Goal: Task Accomplishment & Management: Use online tool/utility

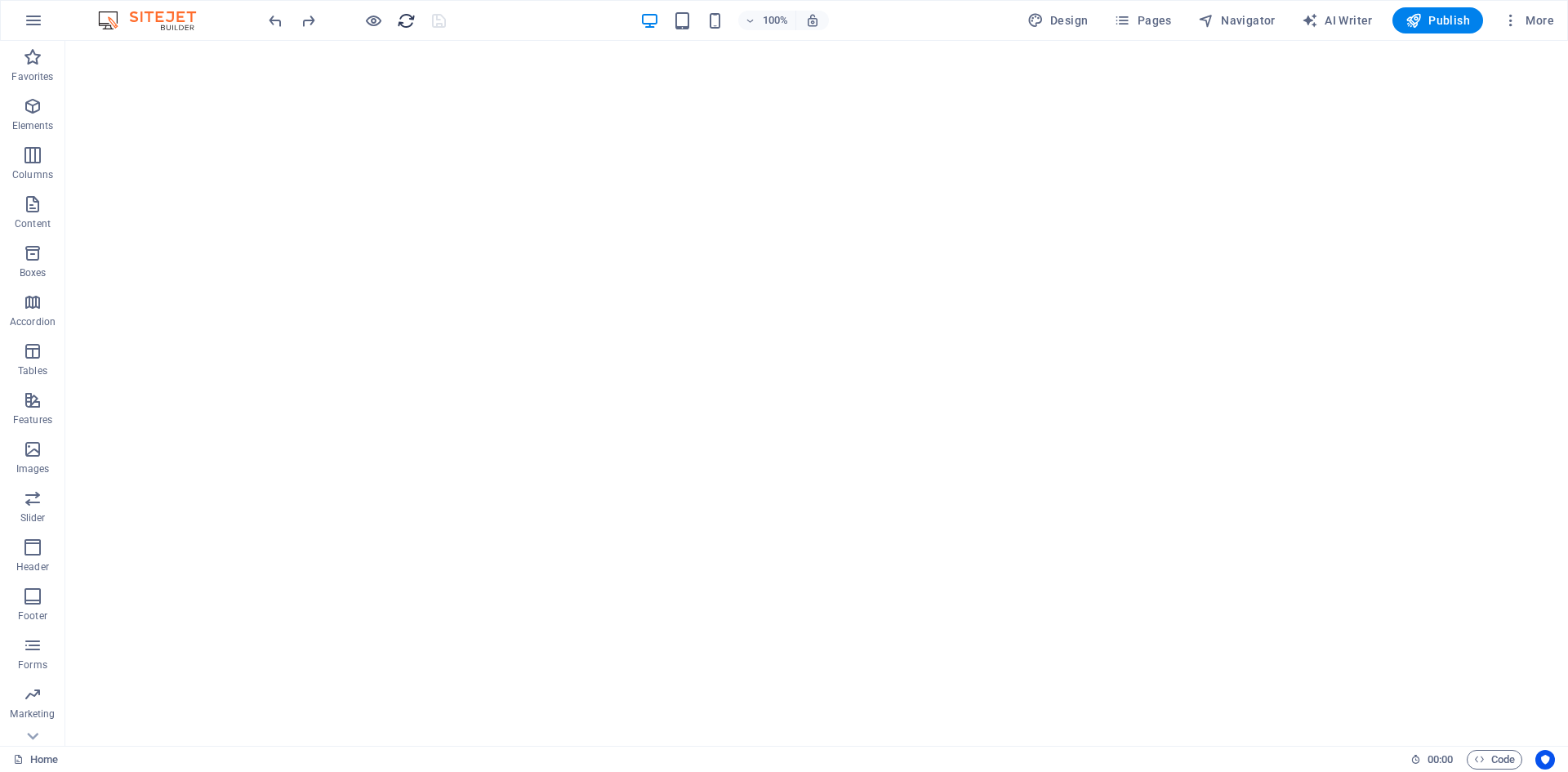
click at [407, 29] on icon "reload" at bounding box center [406, 21] width 19 height 19
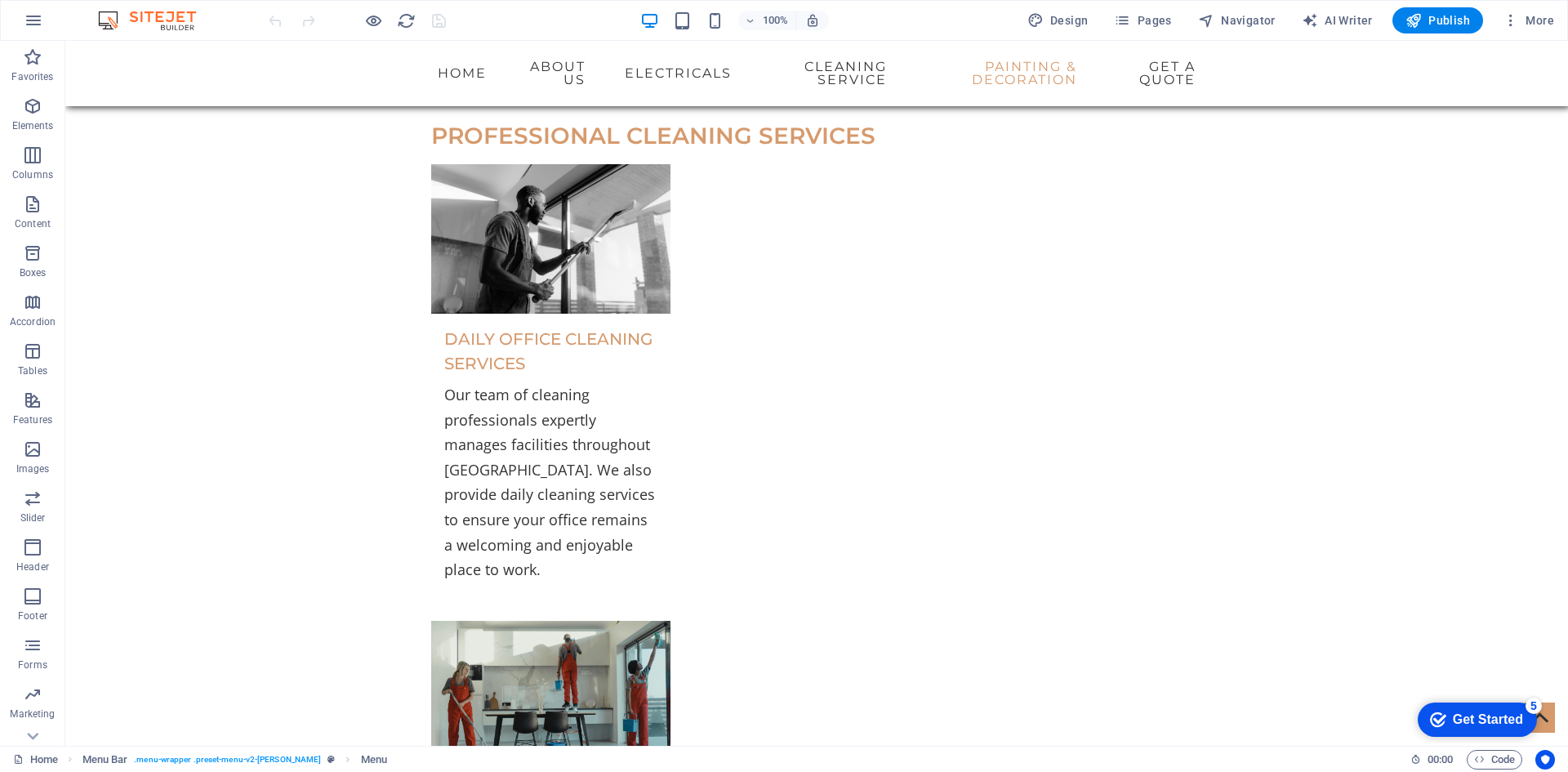
select select "search"
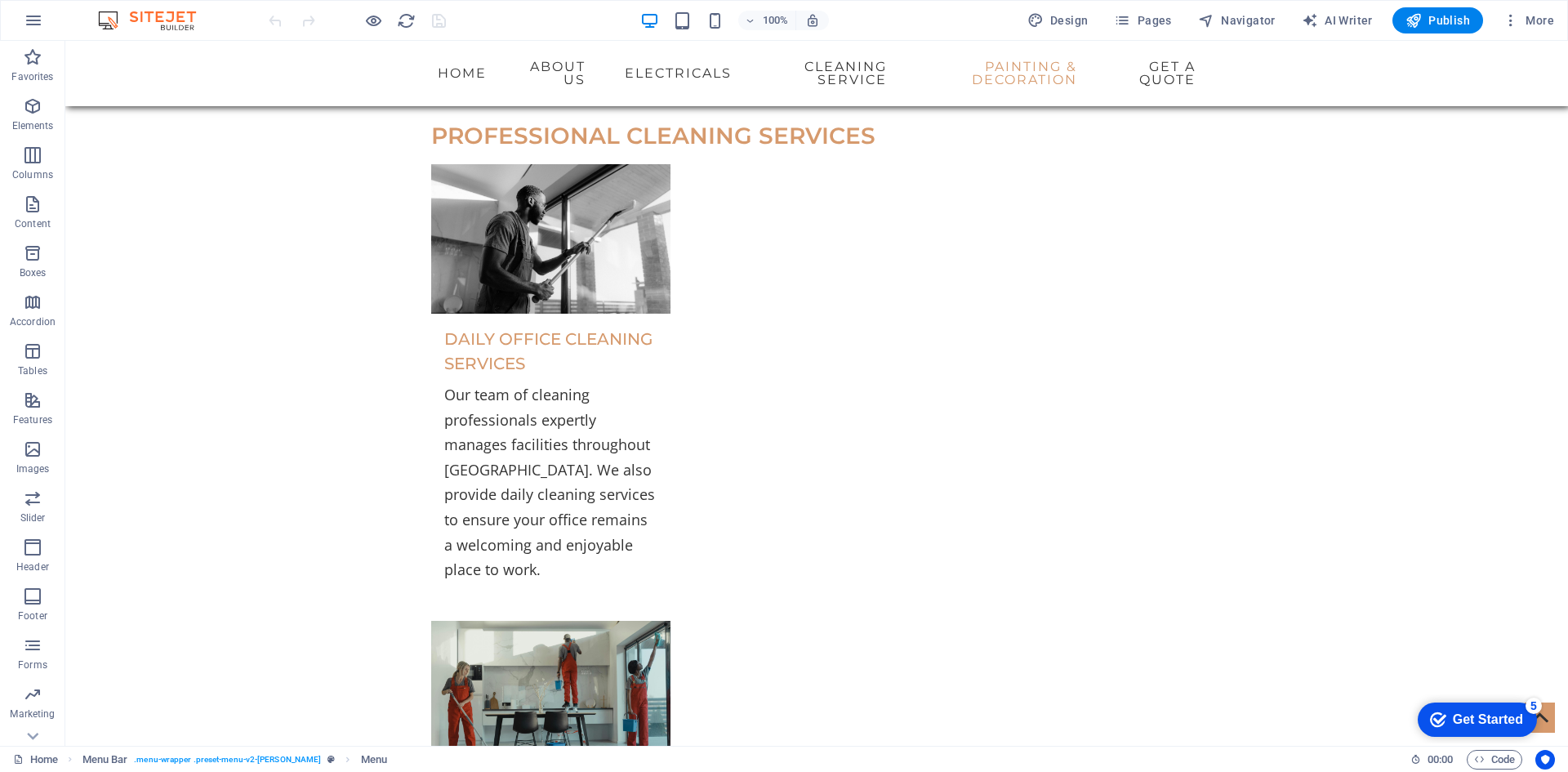
select select "search"
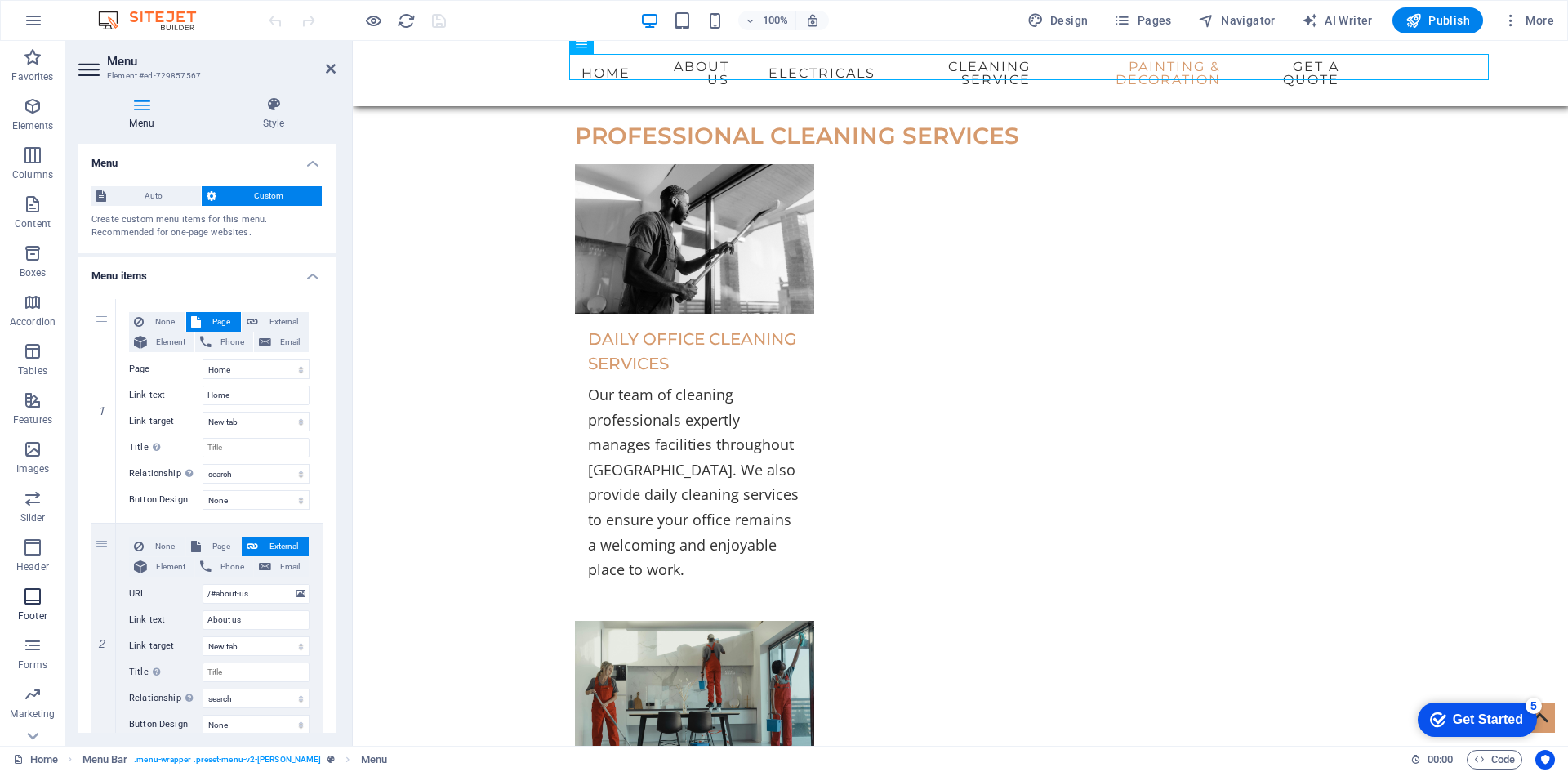
click at [35, 600] on icon "button" at bounding box center [33, 596] width 20 height 20
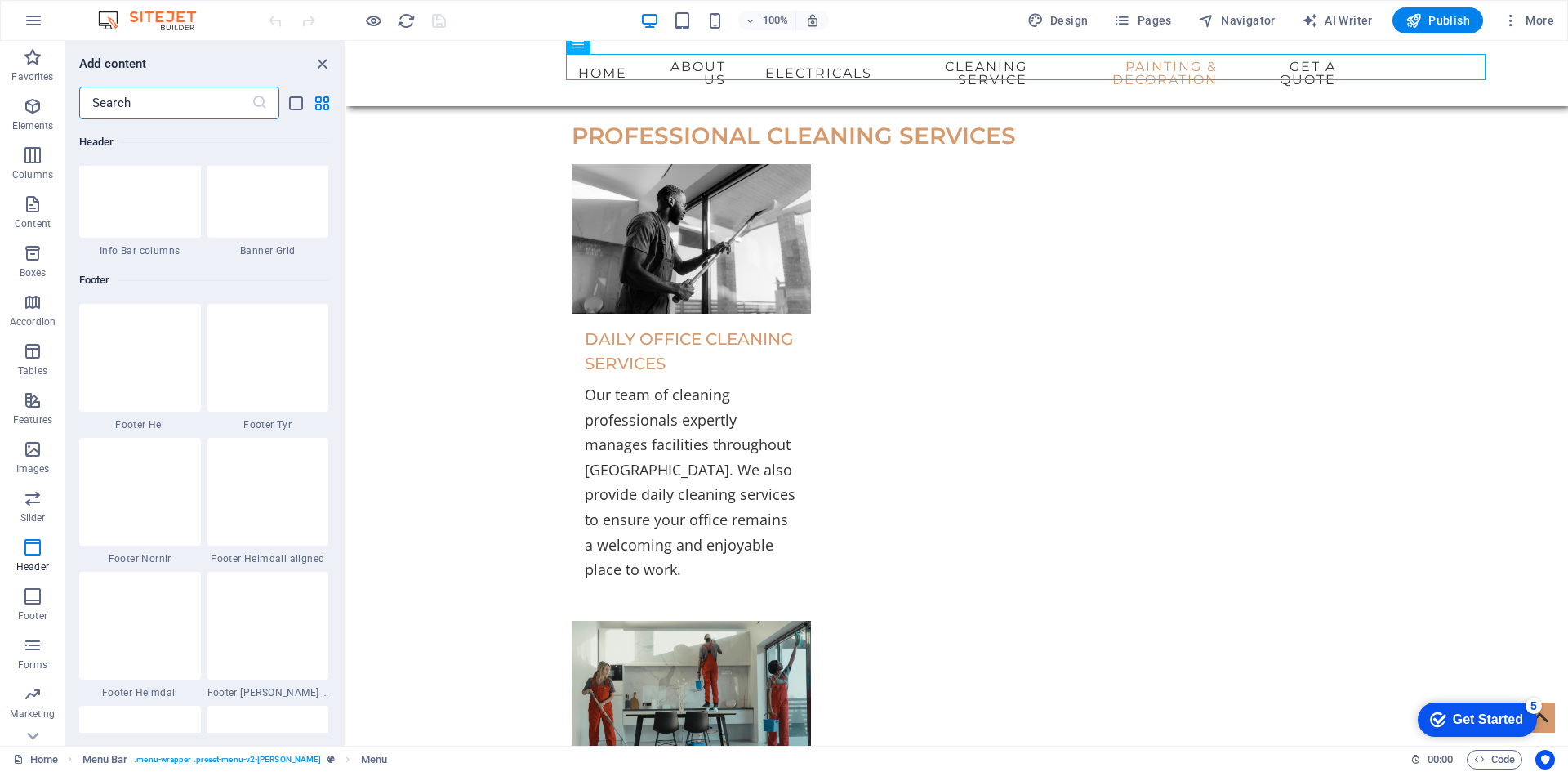
scroll to position [10650, 0]
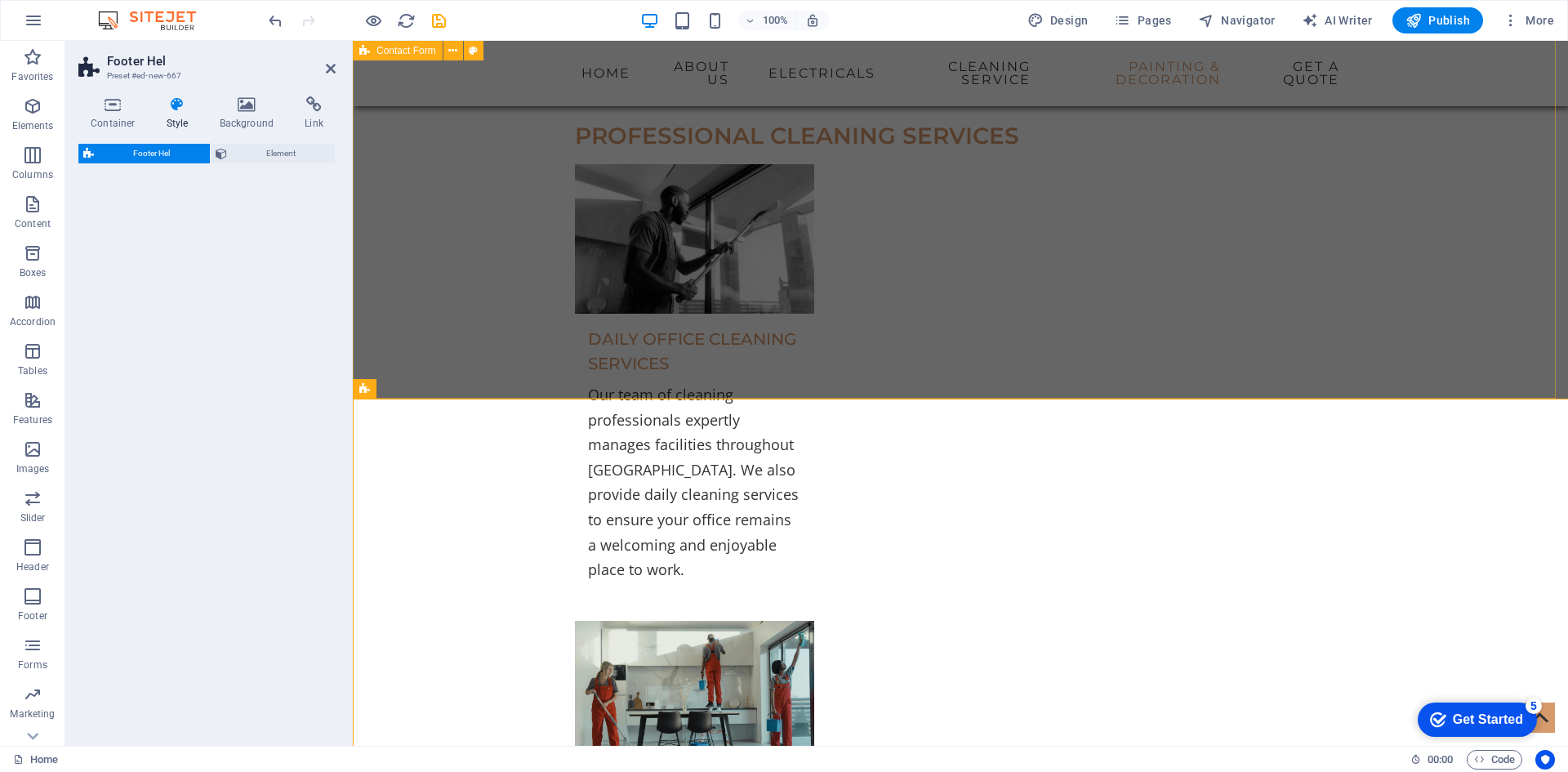
select select "%"
select select "rem"
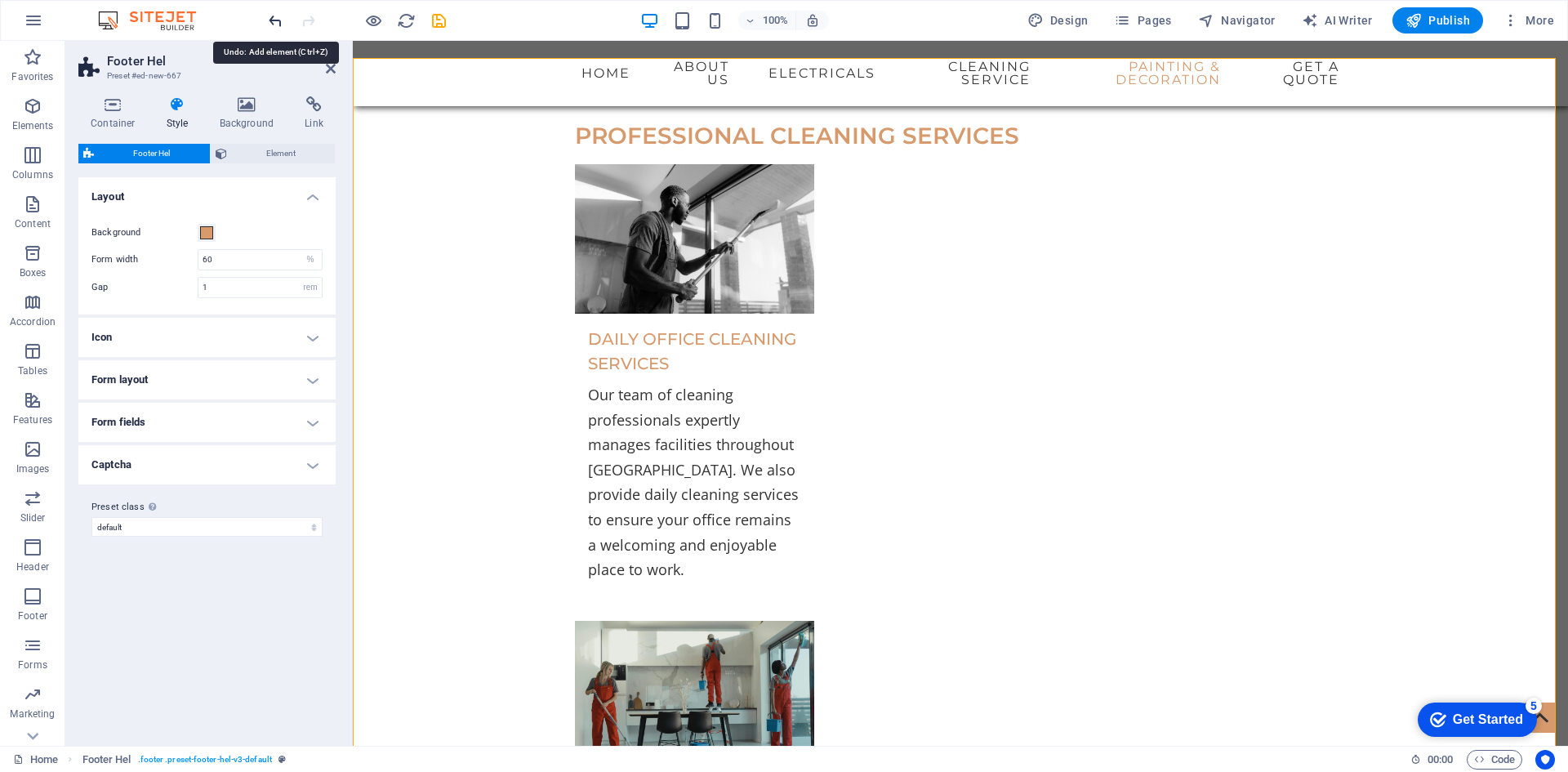
click at [278, 20] on icon "undo" at bounding box center [275, 21] width 19 height 19
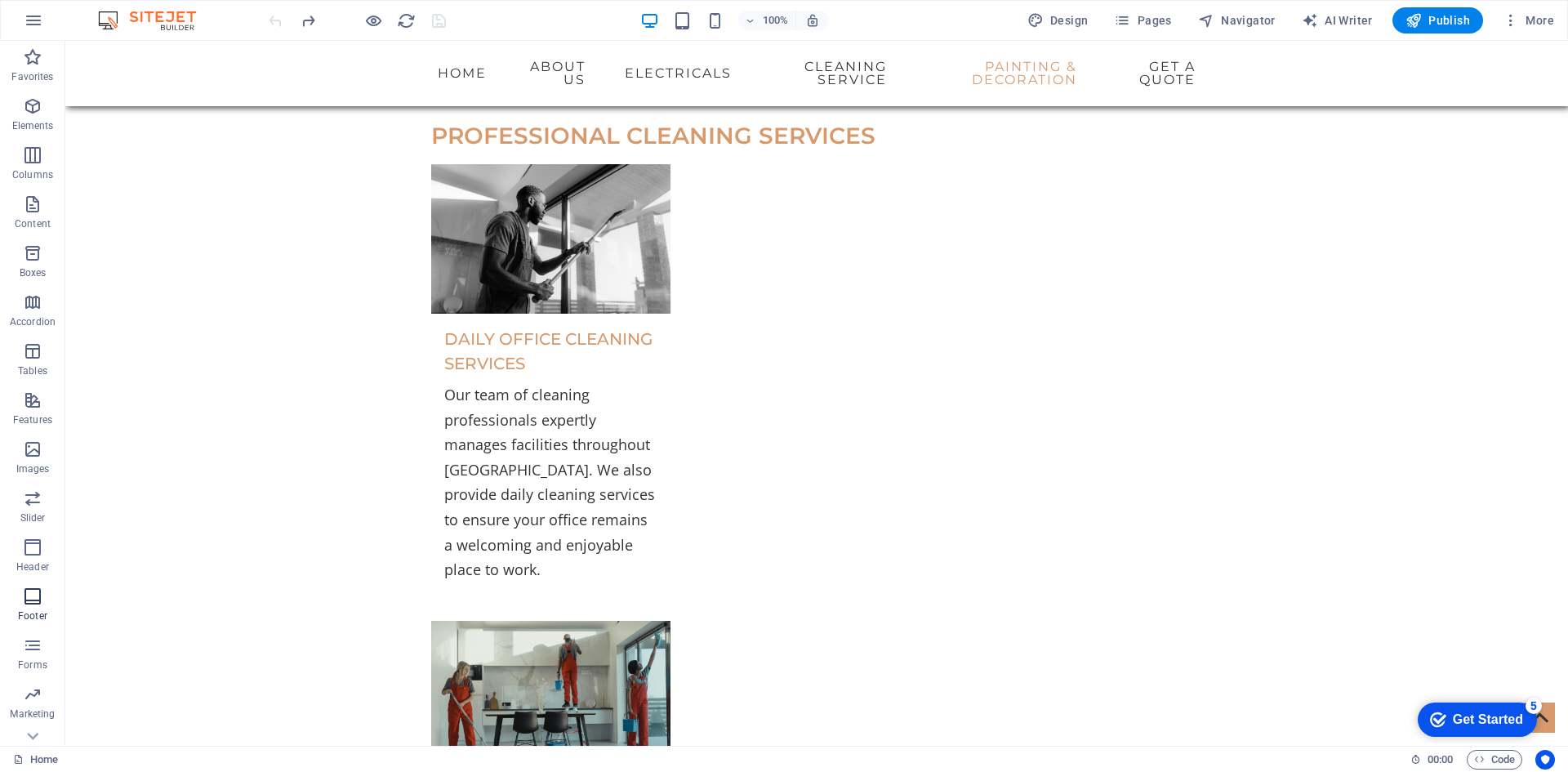
click at [27, 599] on icon "button" at bounding box center [33, 596] width 20 height 20
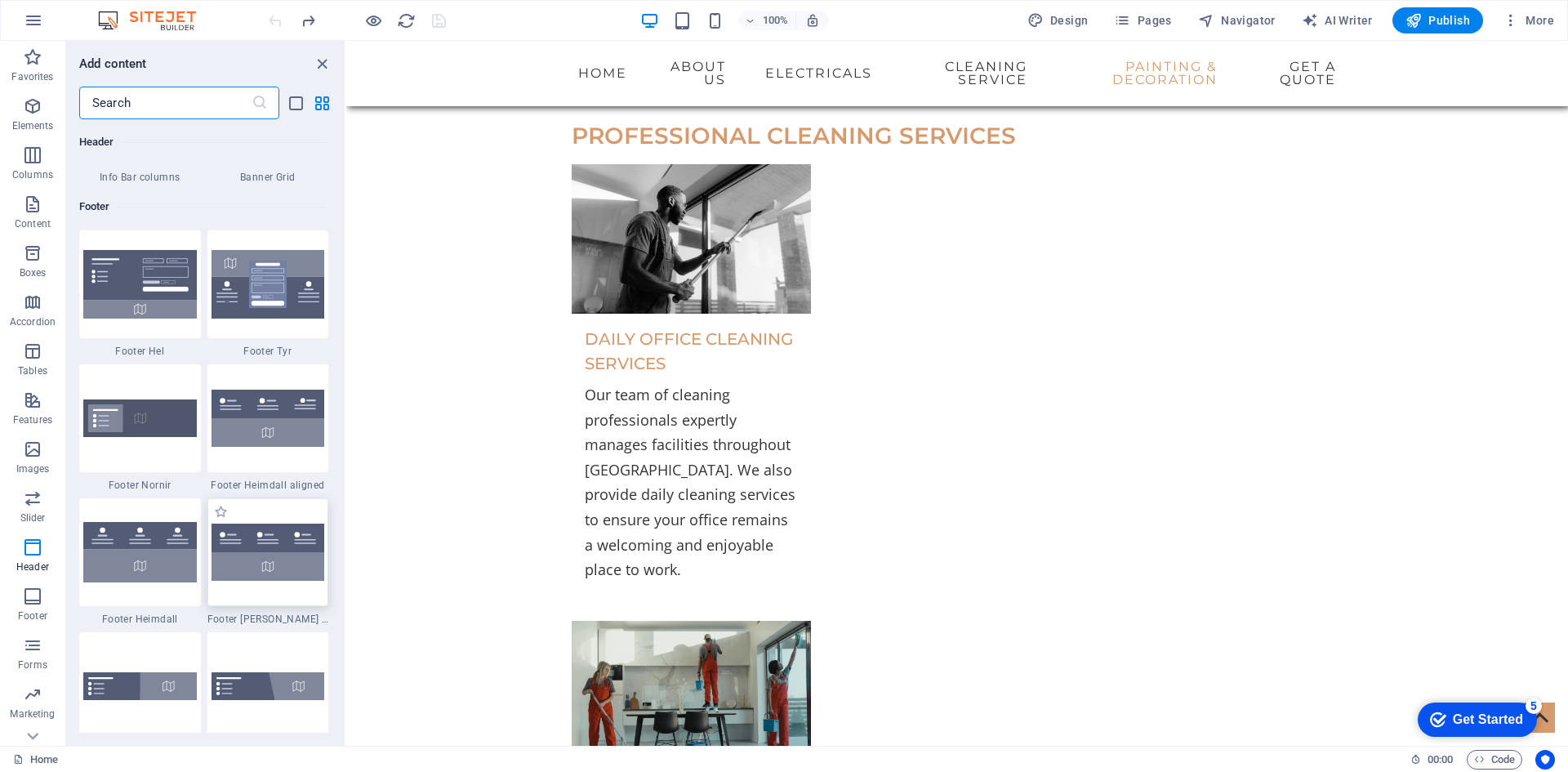
scroll to position [10731, 0]
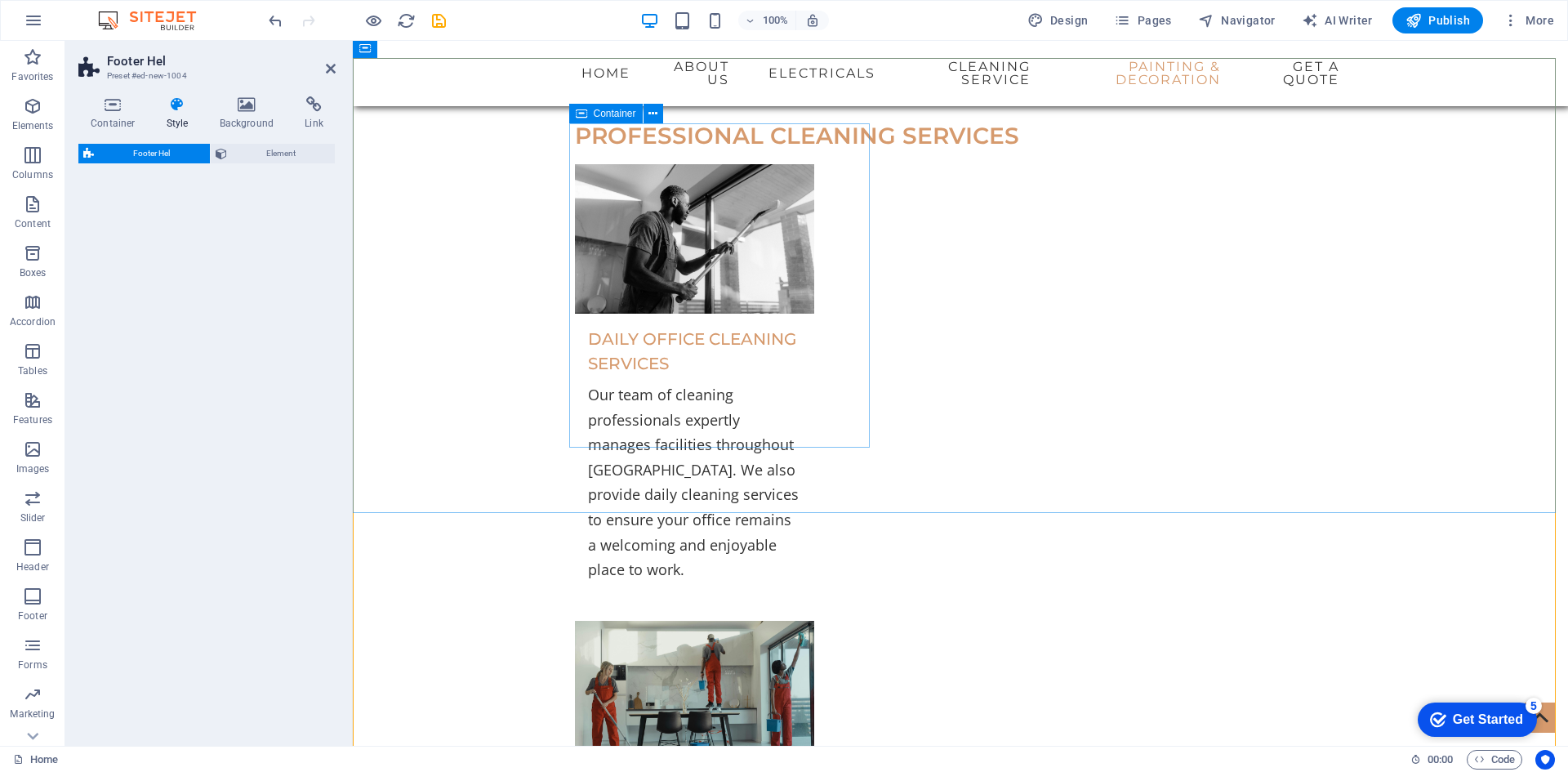
select select "%"
select select "rem"
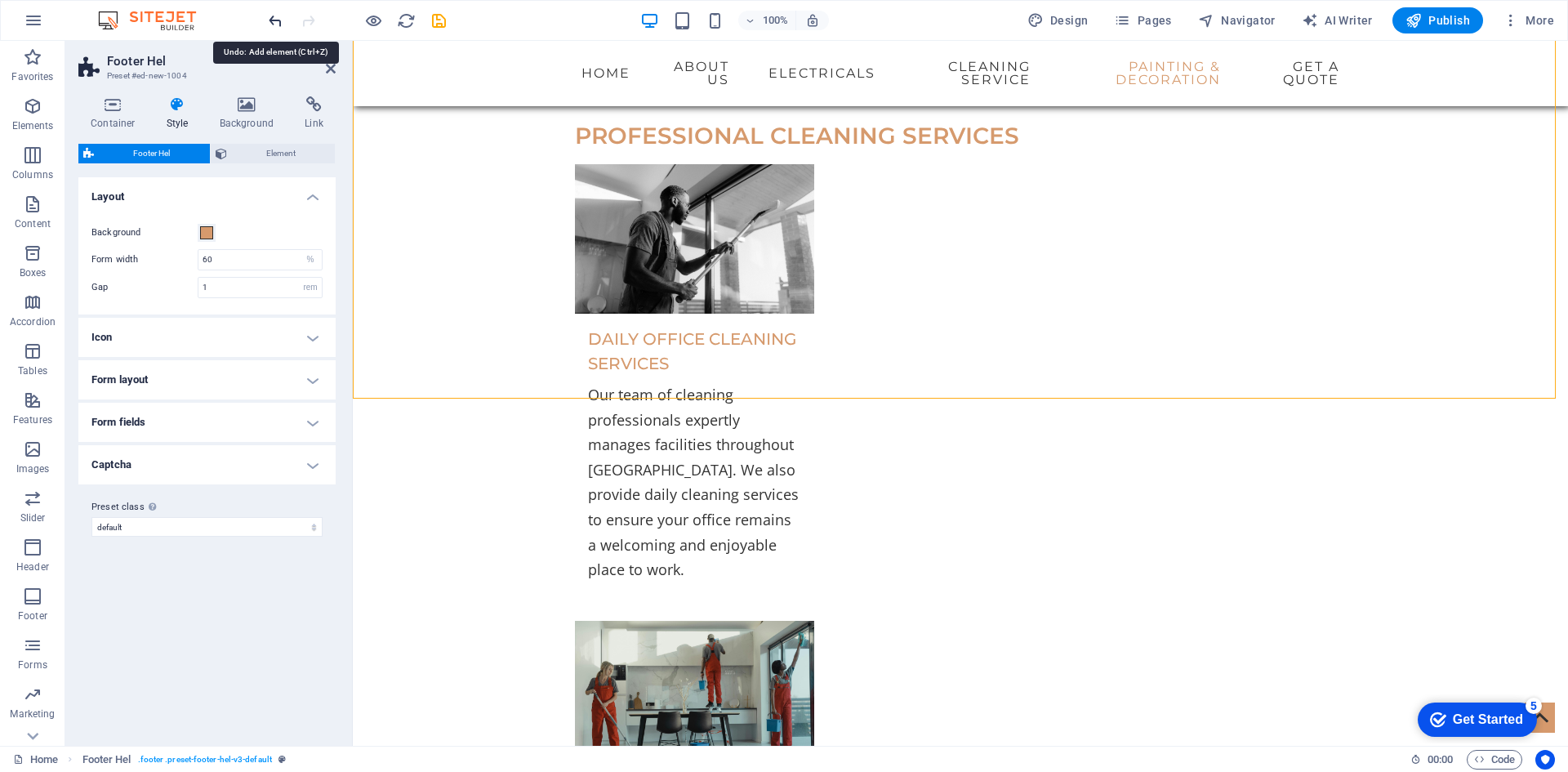
click at [278, 17] on icon "undo" at bounding box center [275, 21] width 19 height 19
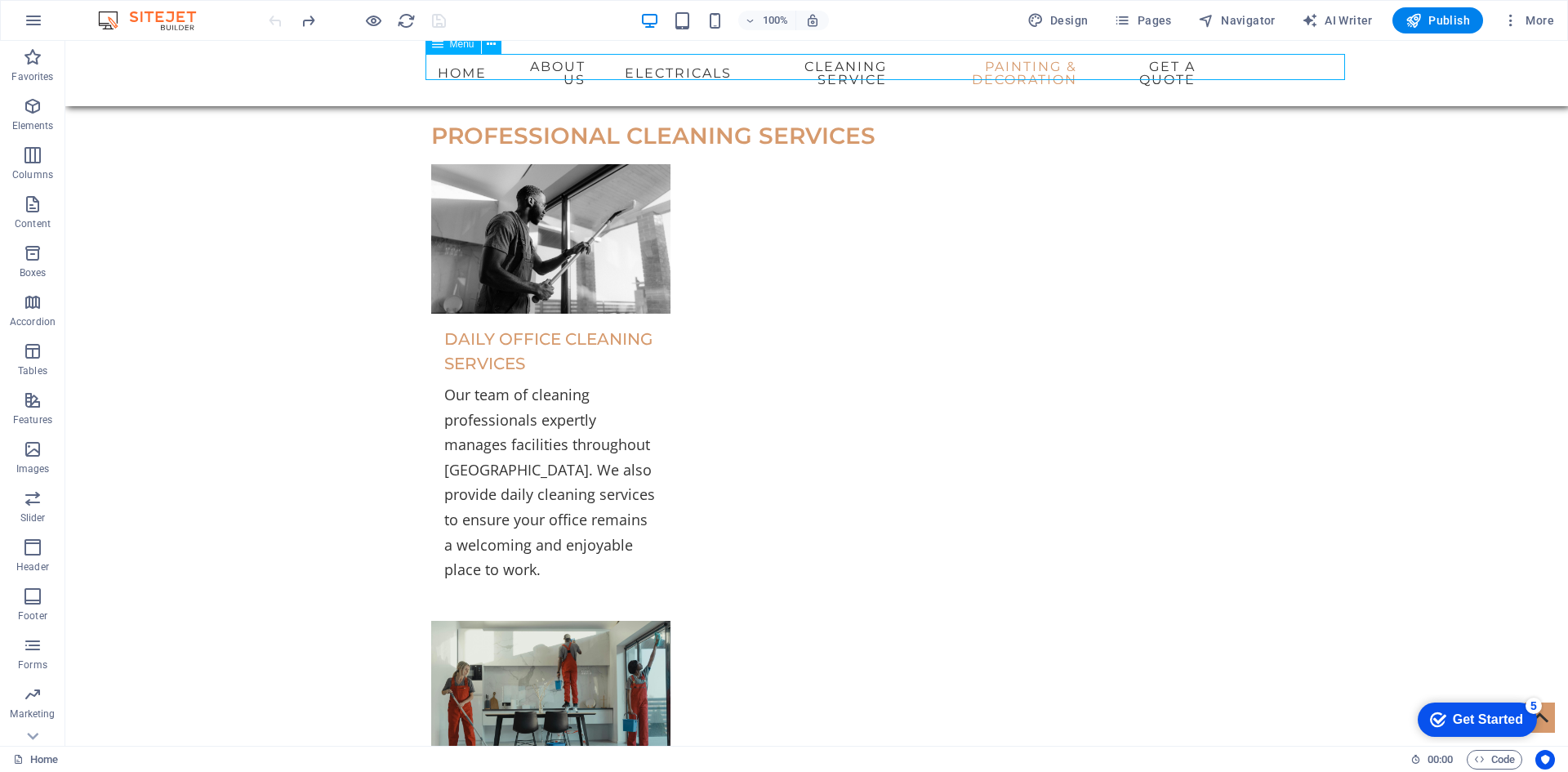
select select "search"
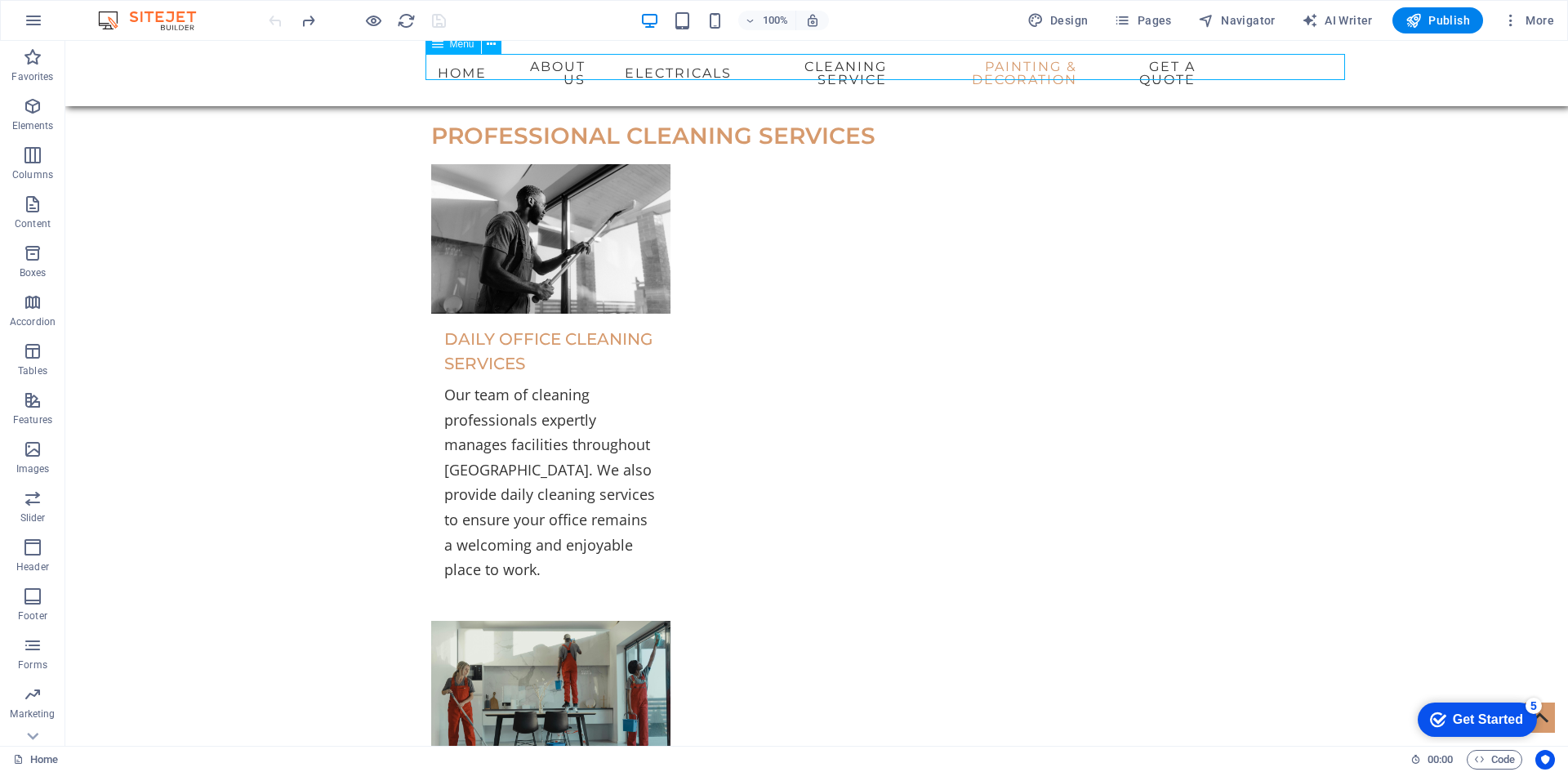
select select "search"
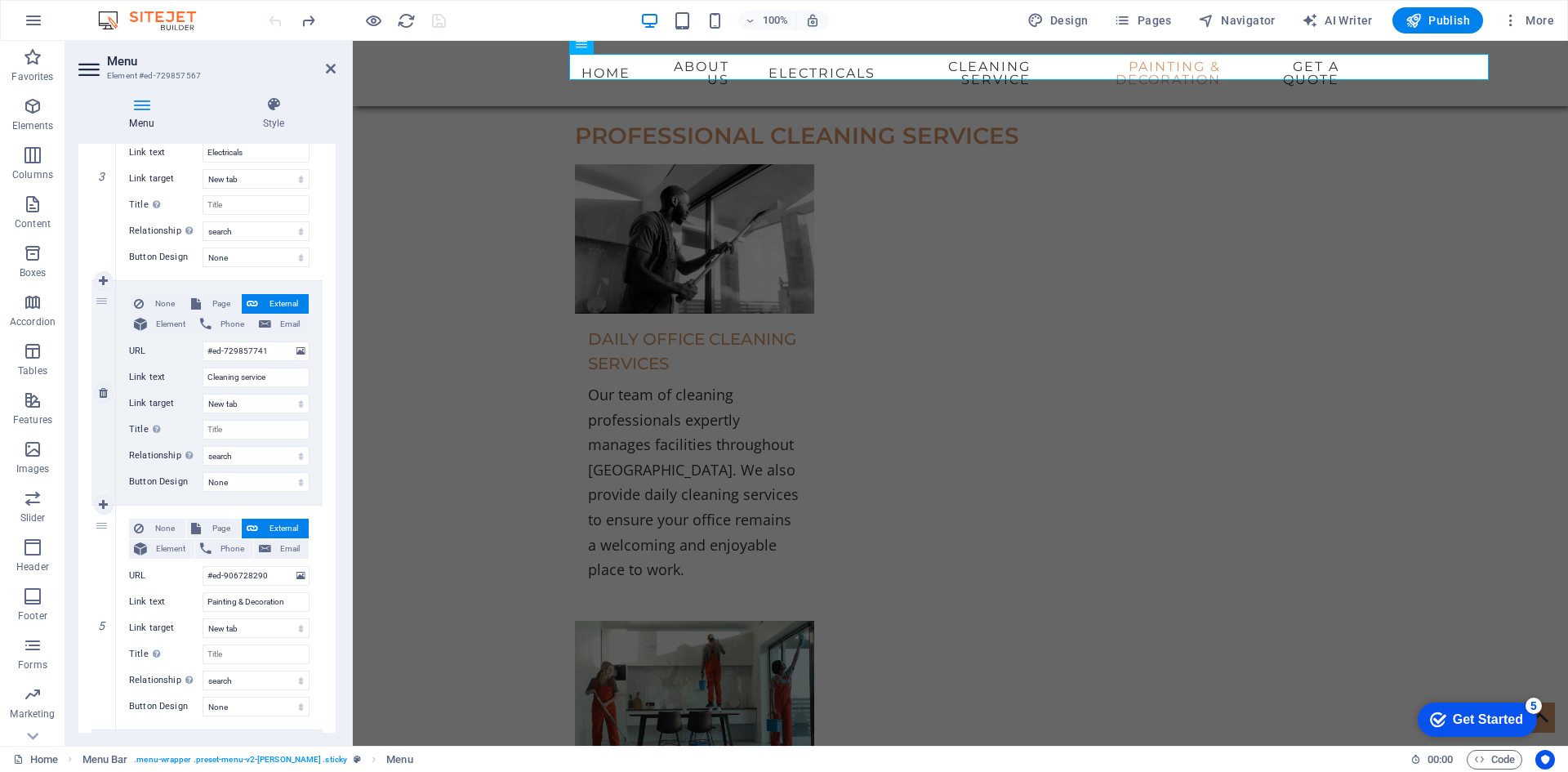
scroll to position [959, 0]
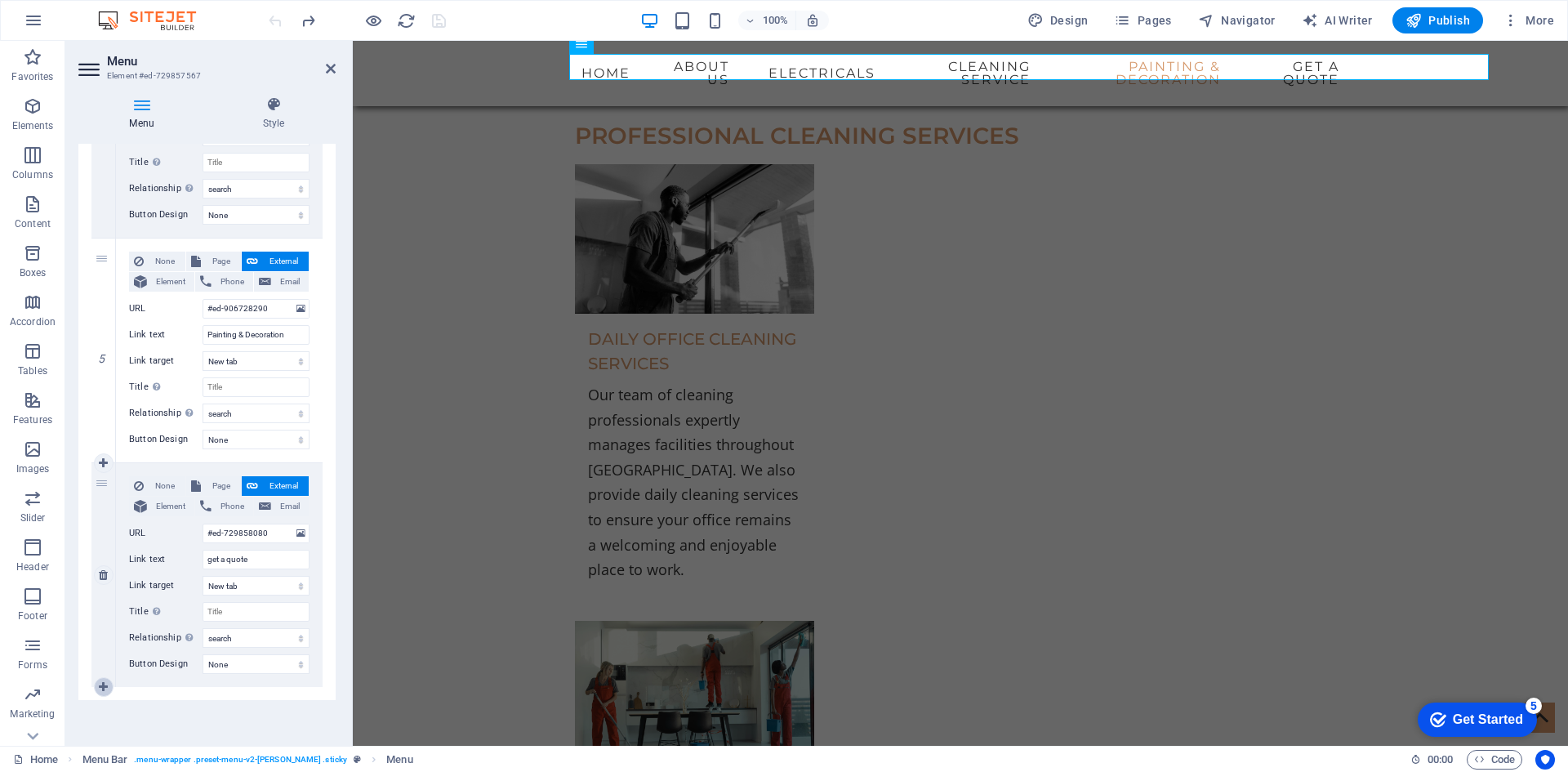
click at [103, 685] on icon at bounding box center [103, 687] width 9 height 12
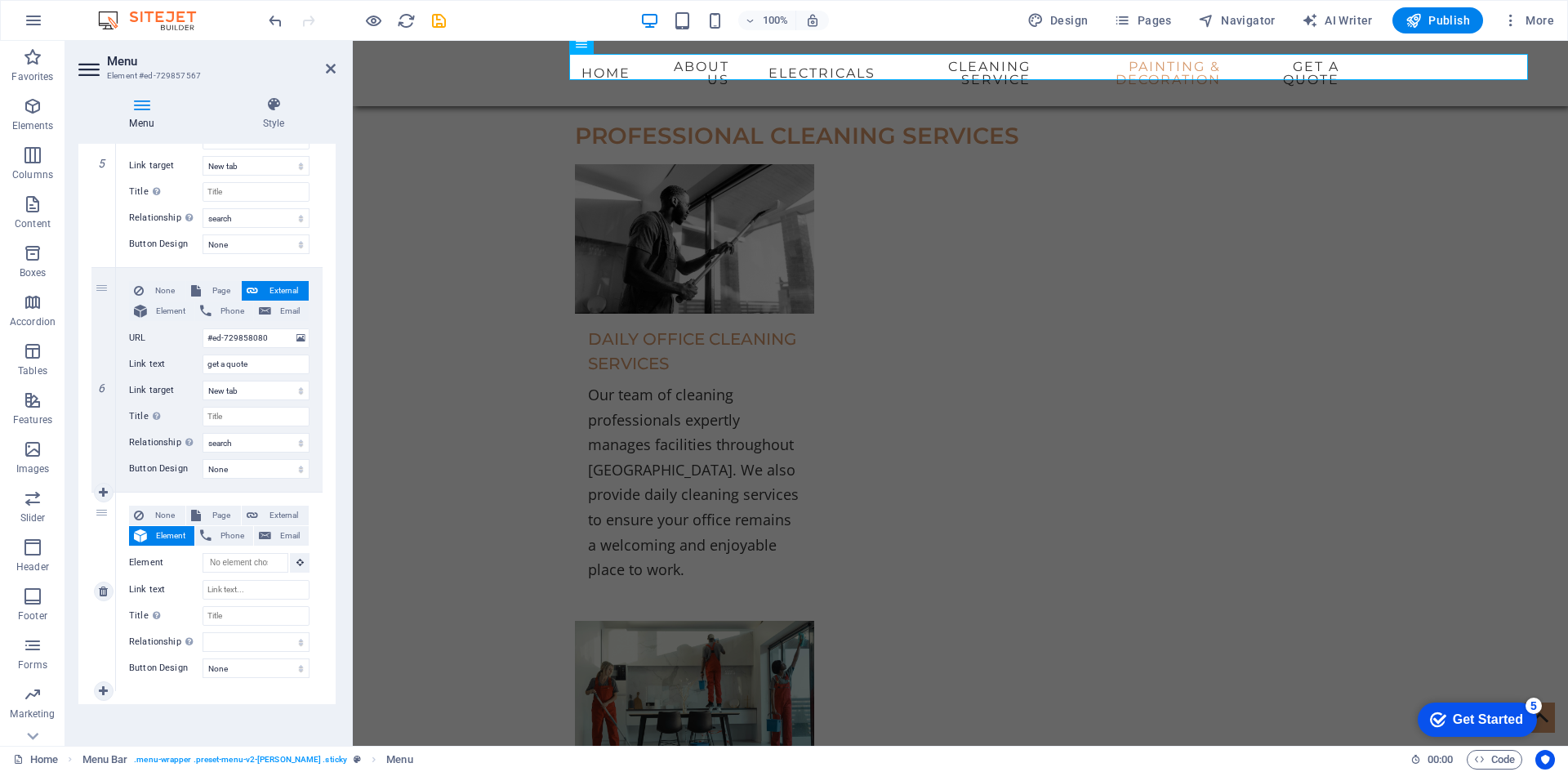
scroll to position [1158, 0]
